Goal: Task Accomplishment & Management: Complete application form

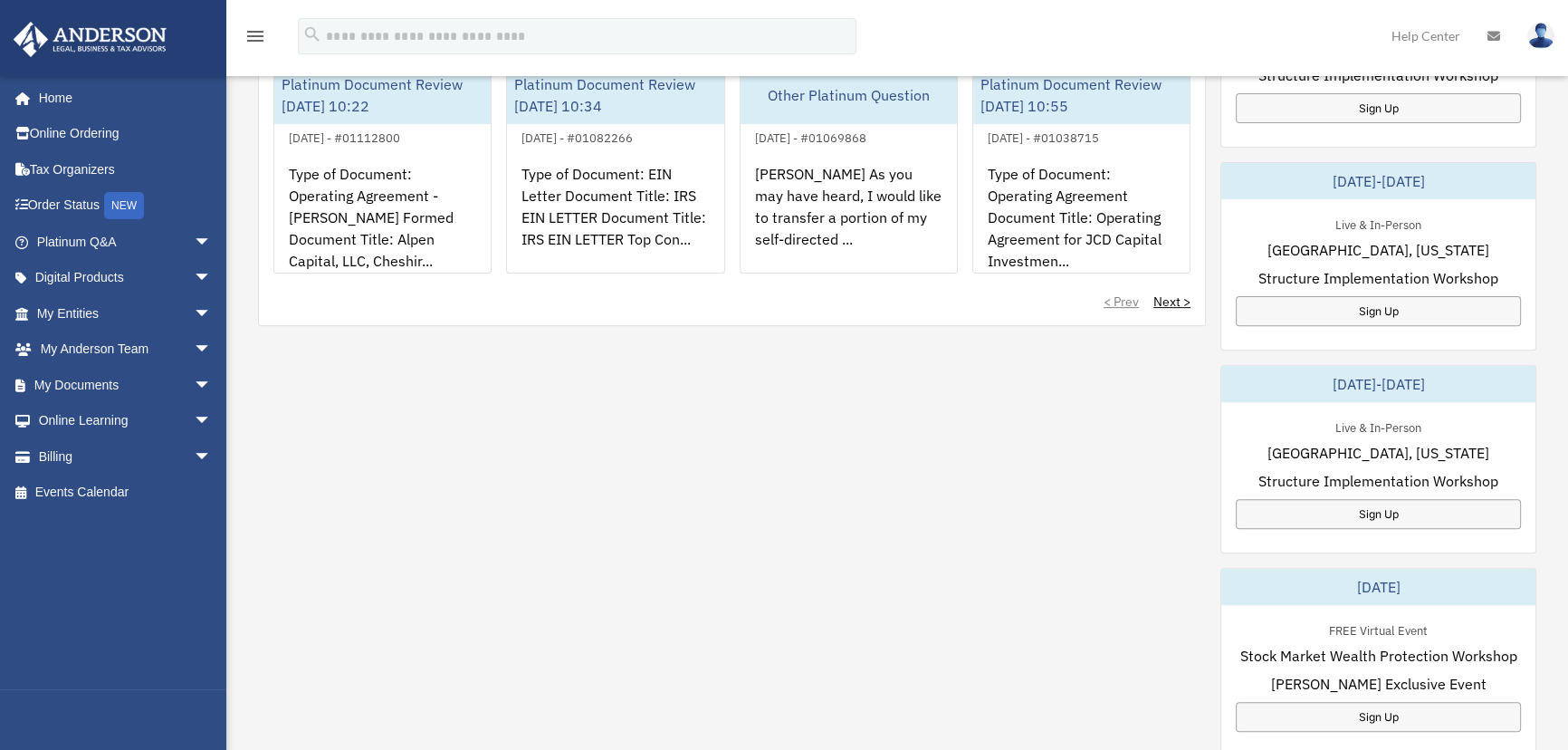
scroll to position [1235, 0]
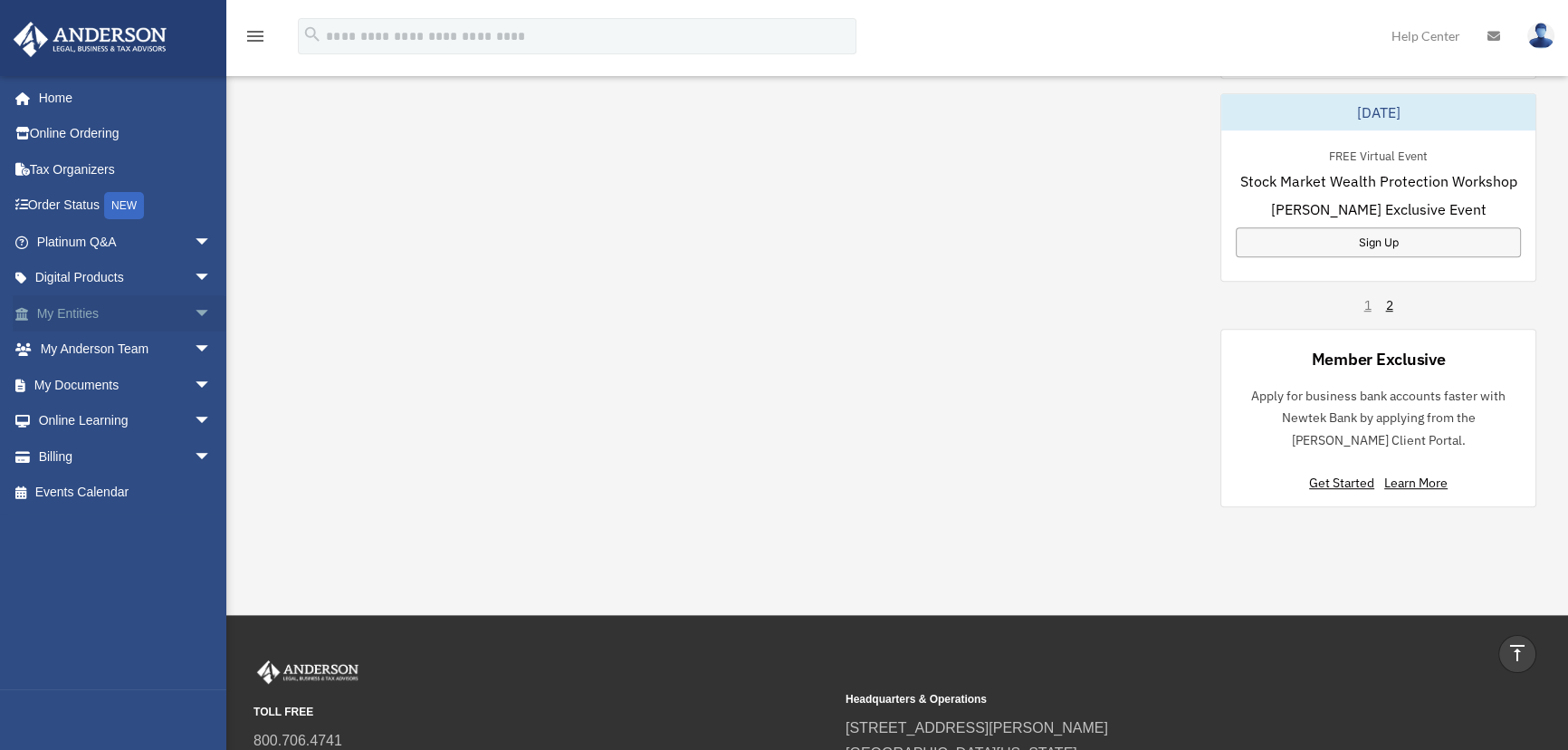
click at [194, 309] on span "arrow_drop_down" at bounding box center [211, 313] width 36 height 37
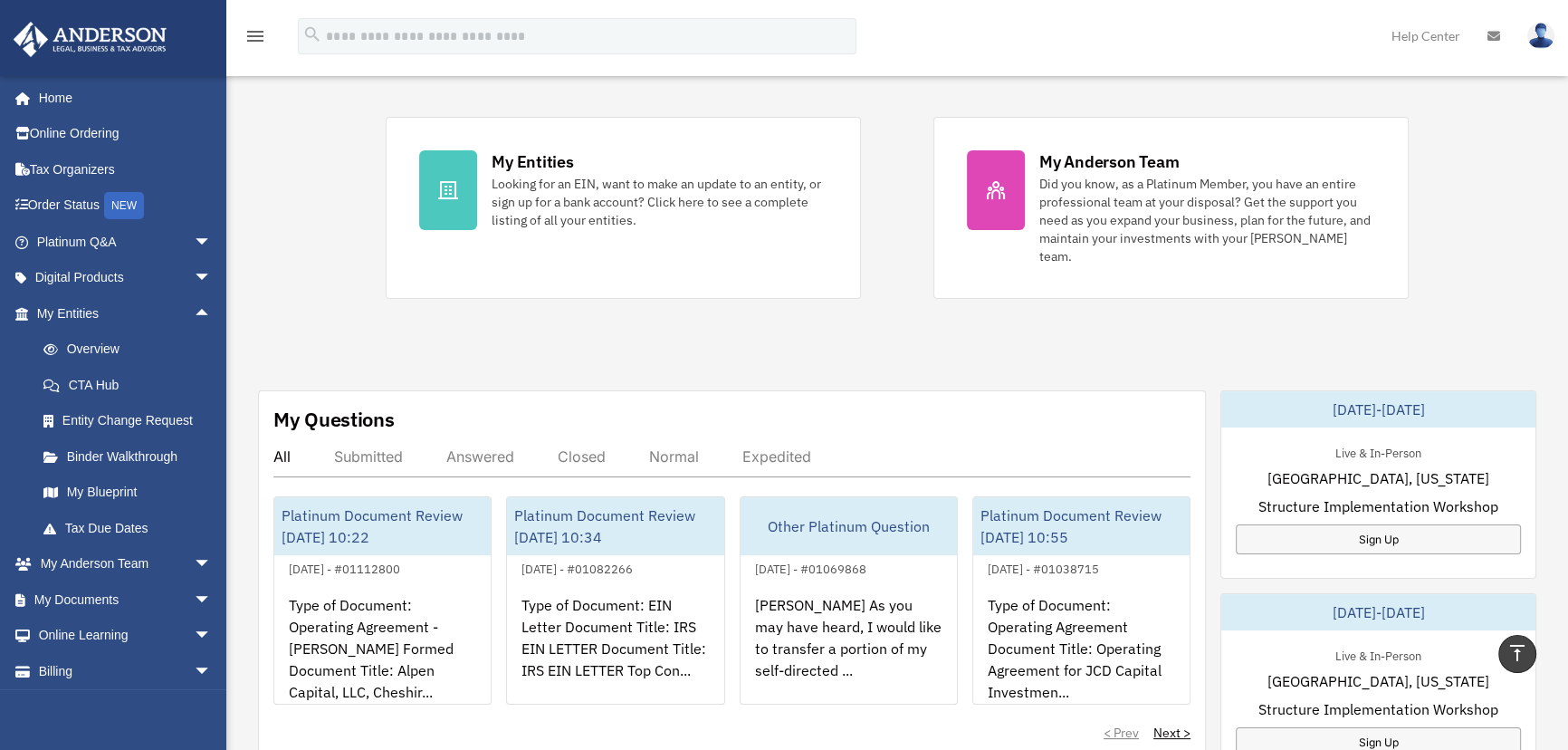
scroll to position [0, 0]
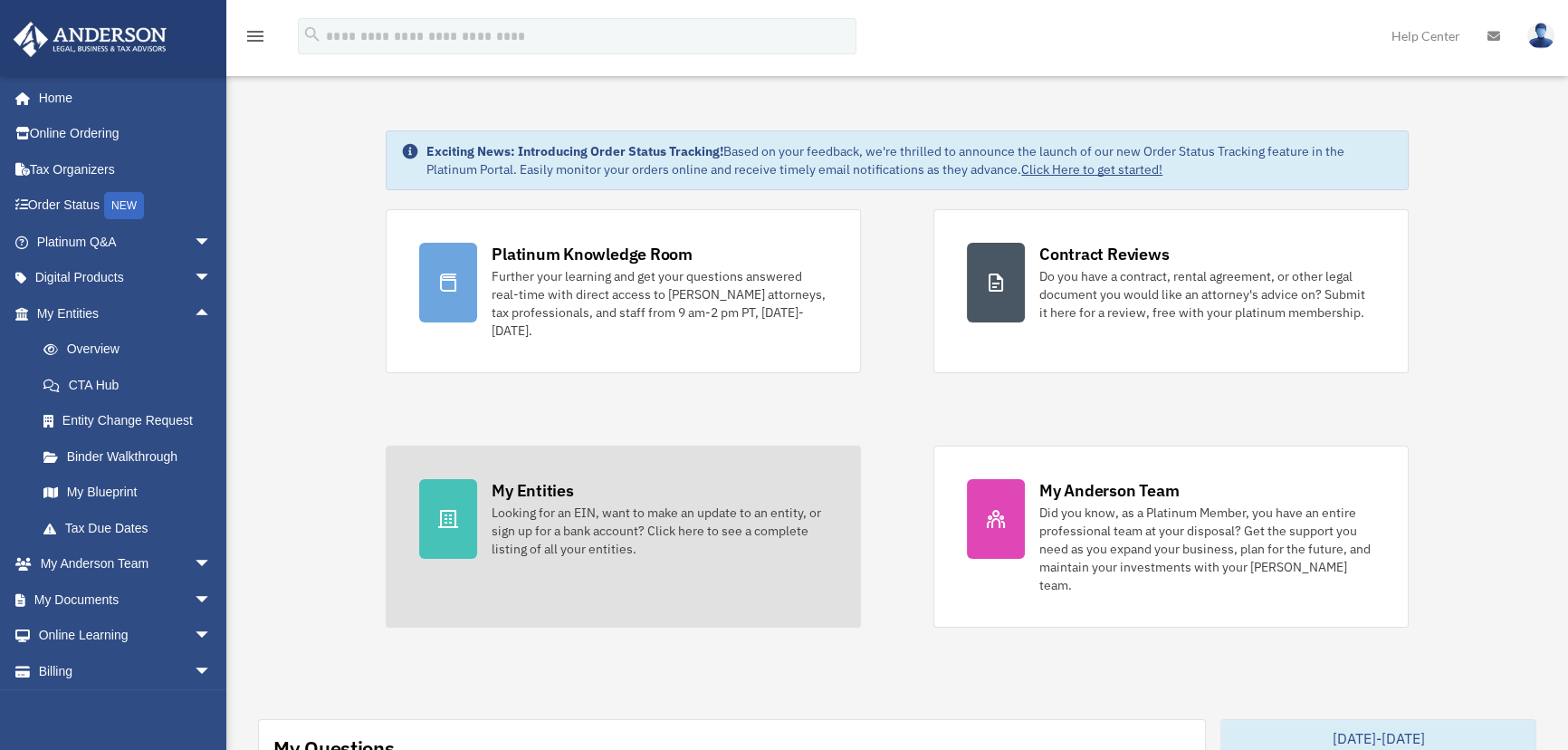
click at [552, 504] on div "Looking for an EIN, want to make an update to an entity, or sign up for a bank …" at bounding box center [659, 531] width 336 height 54
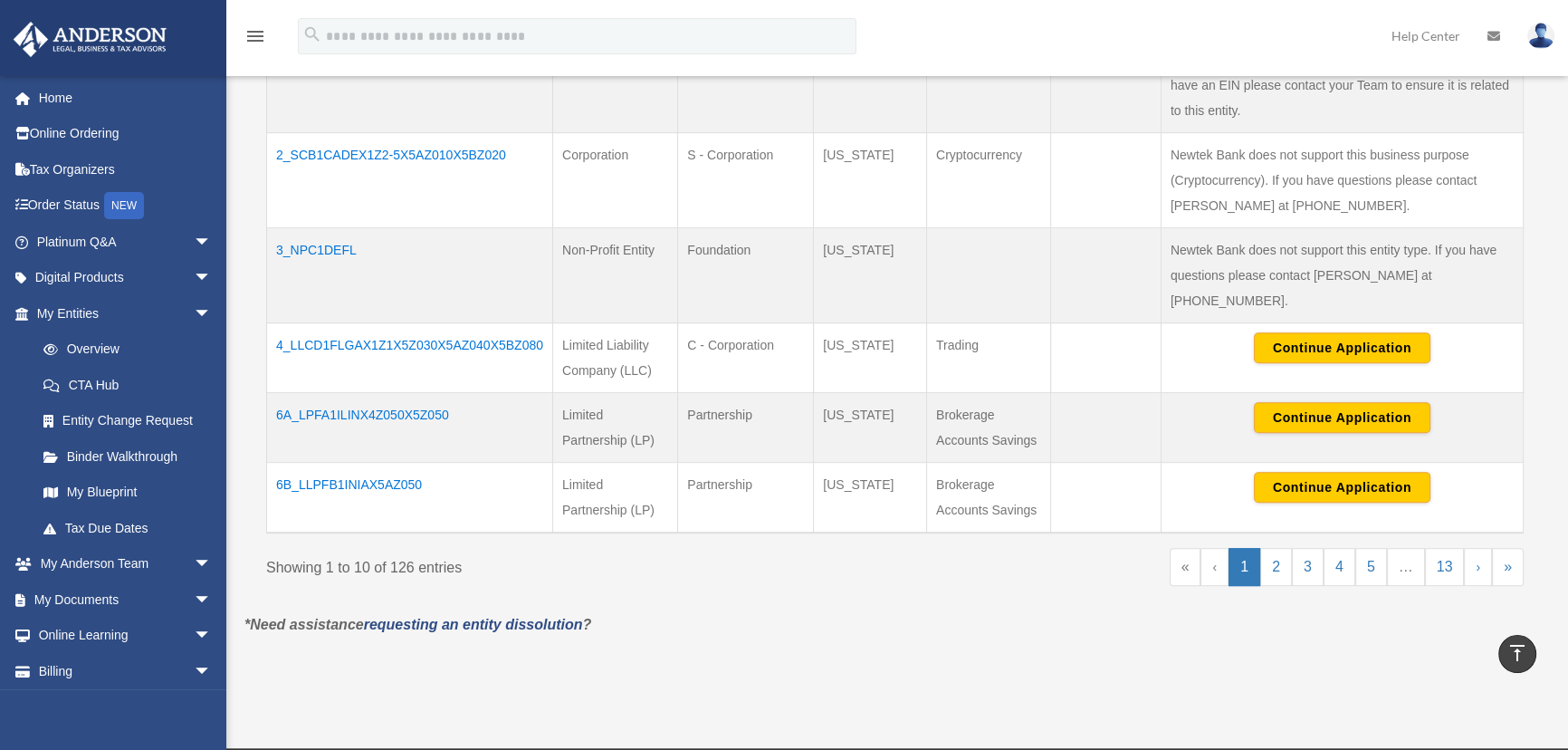
scroll to position [824, 0]
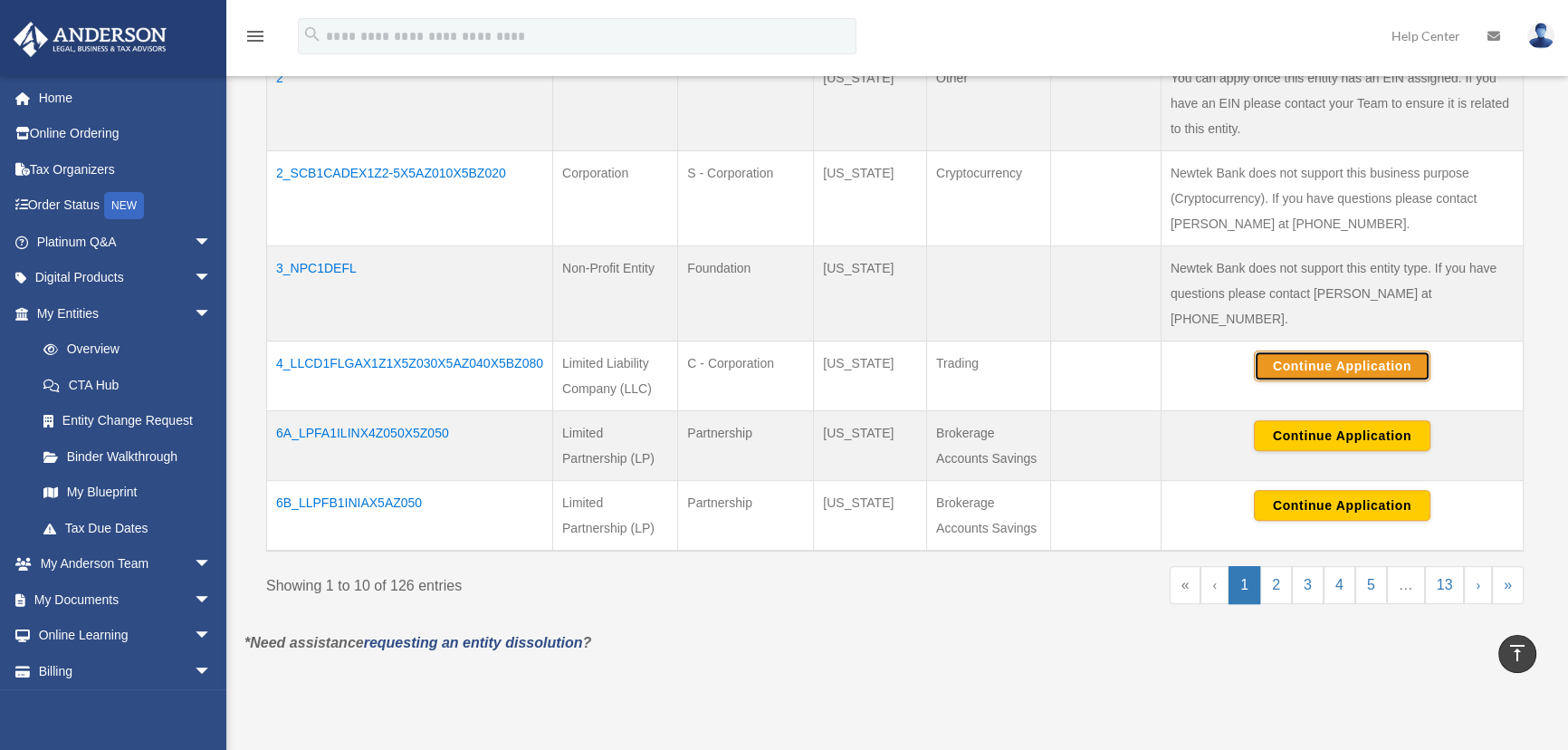
click at [1313, 350] on button "Continue Application" at bounding box center [1342, 366] width 176 height 31
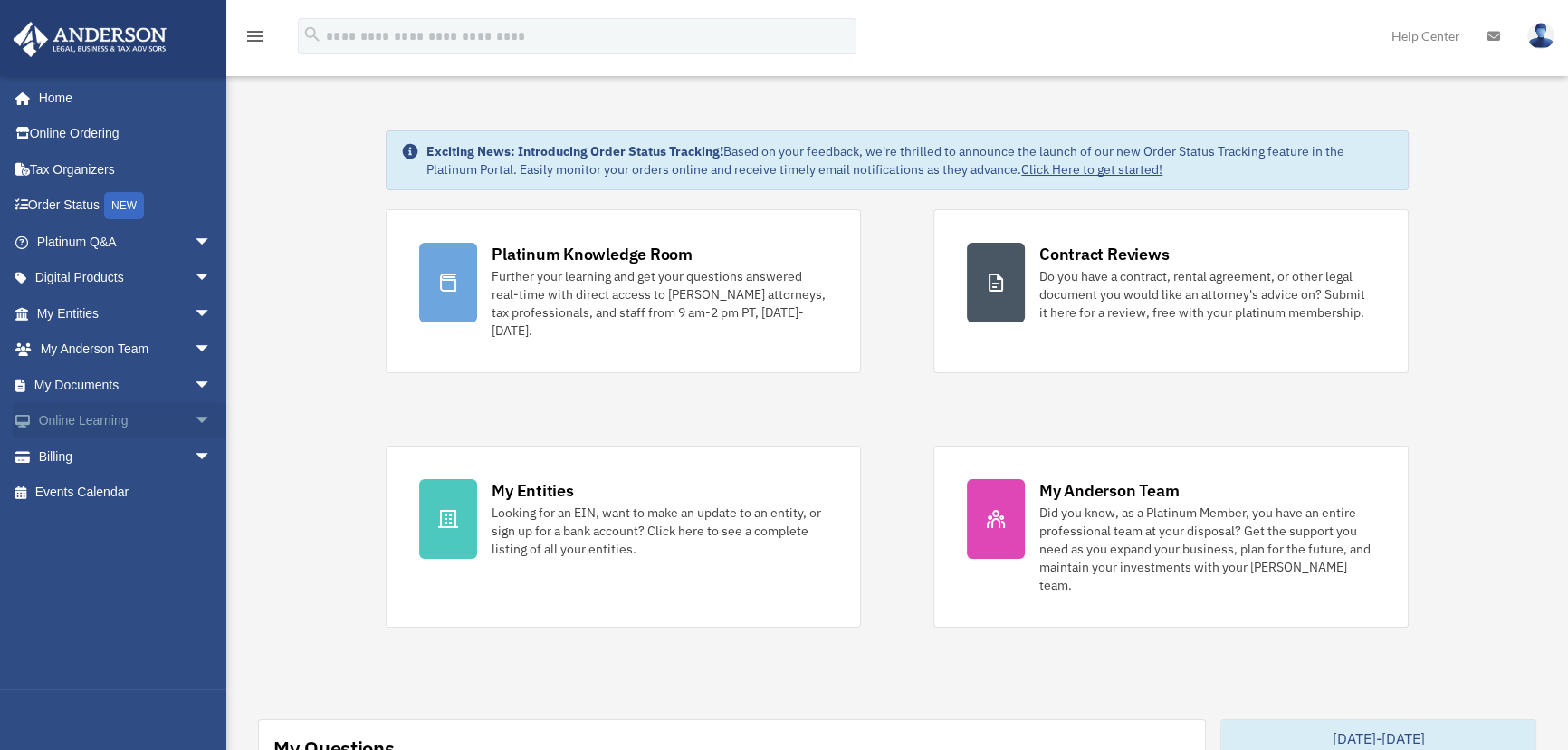
click at [194, 423] on span "arrow_drop_down" at bounding box center [211, 422] width 36 height 37
click at [95, 524] on link "Resources" at bounding box center [132, 528] width 213 height 36
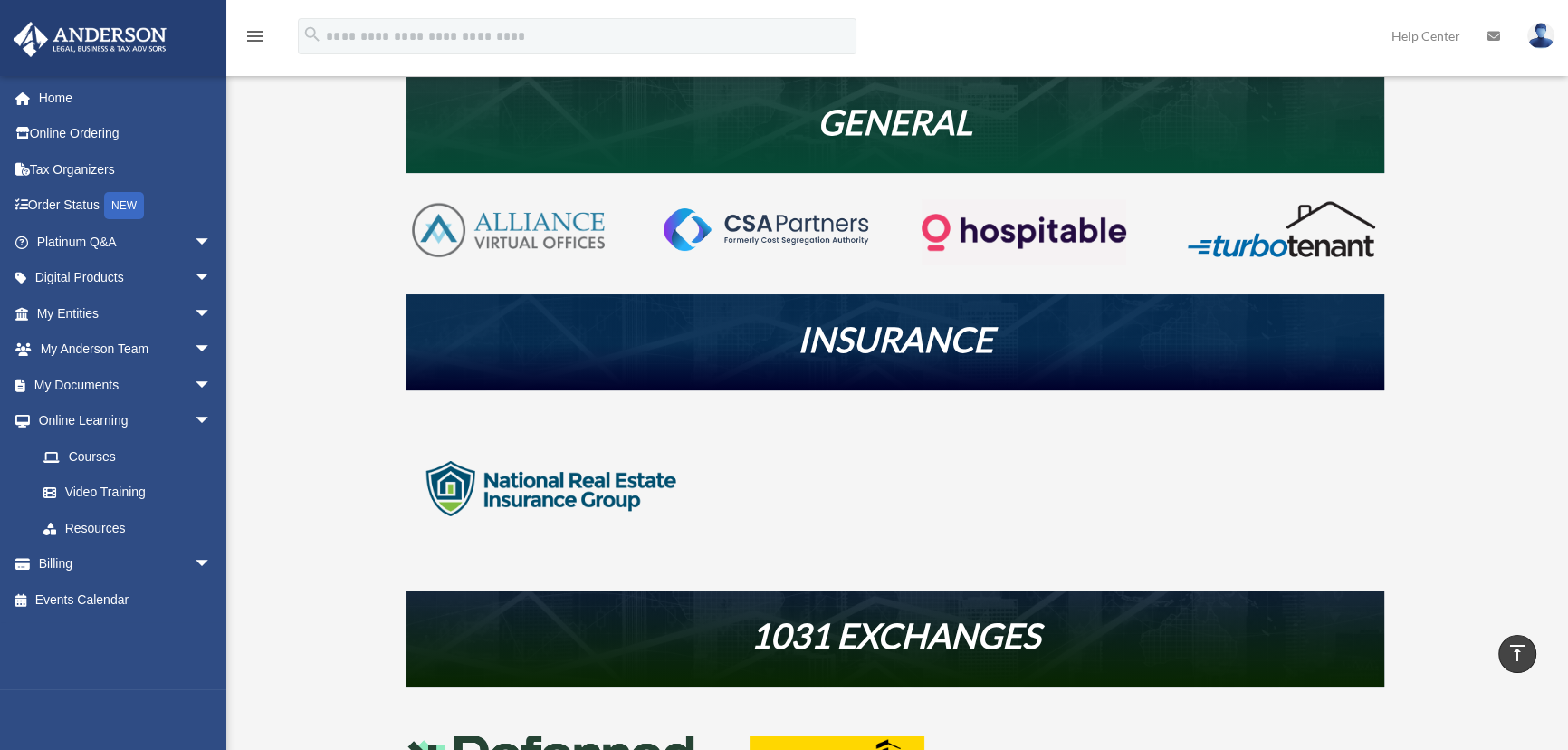
scroll to position [329, 0]
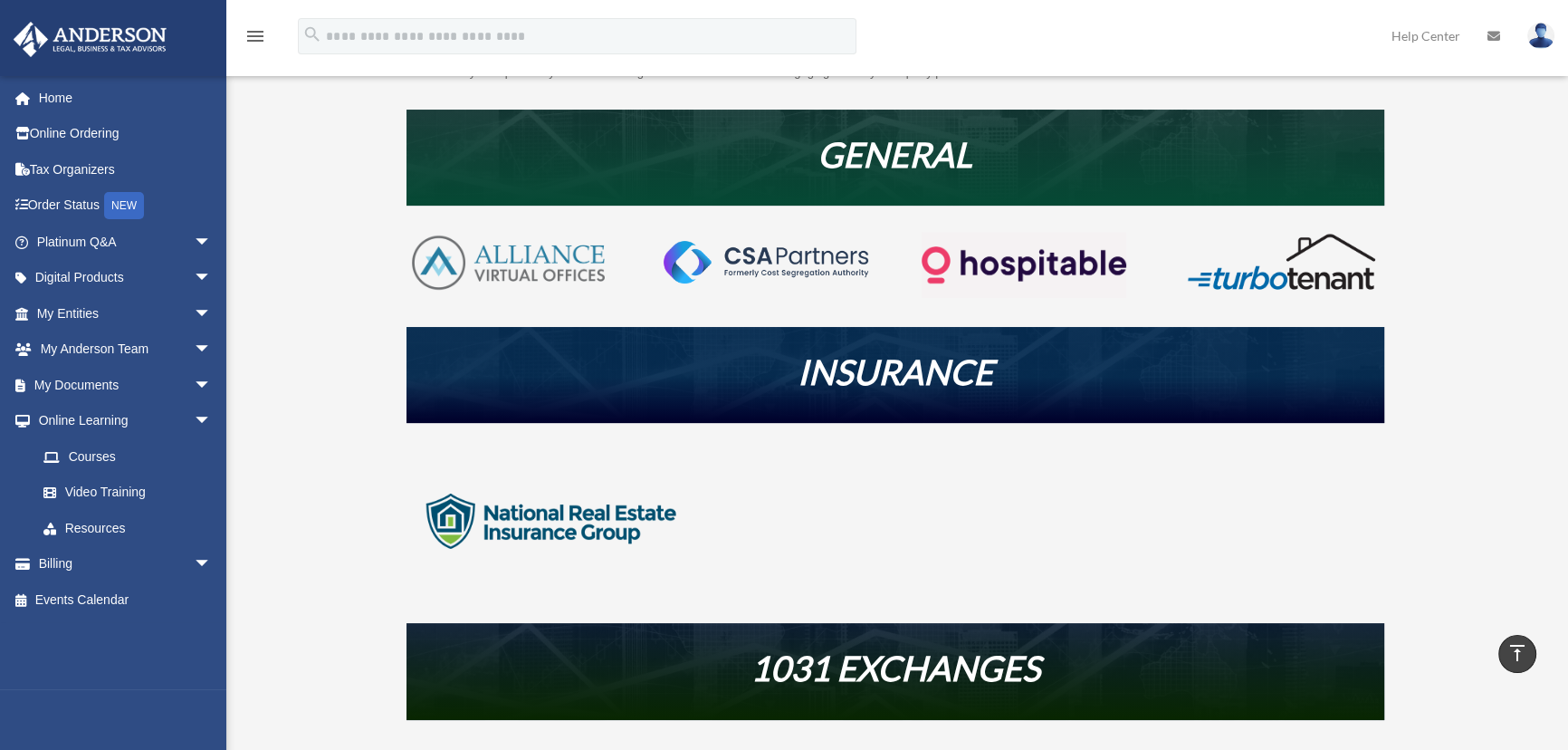
click at [762, 254] on img at bounding box center [765, 261] width 204 height 42
